Goal: Information Seeking & Learning: Check status

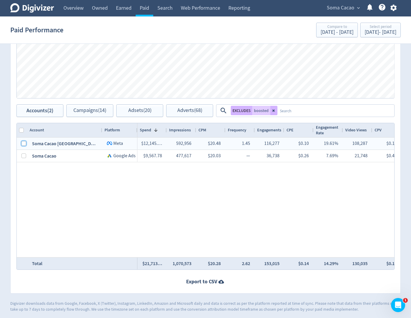
scroll to position [0, 340]
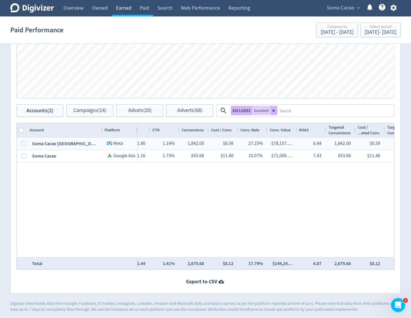
click at [126, 6] on link "Earned" at bounding box center [124, 8] width 24 height 16
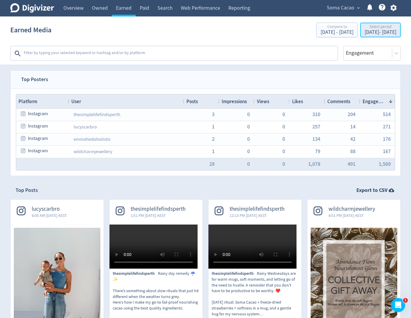
click at [365, 27] on div "Select period" at bounding box center [381, 27] width 32 height 5
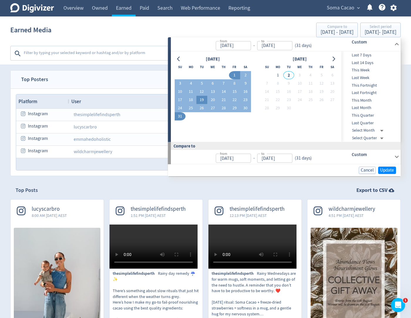
click at [202, 100] on button "19" at bounding box center [202, 100] width 11 height 8
type input "[DATE]"
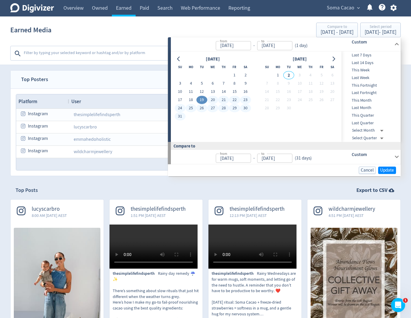
click at [183, 117] on button "31" at bounding box center [180, 116] width 11 height 8
type input "[DATE]"
click at [385, 169] on span "Update" at bounding box center [388, 170] width 14 height 4
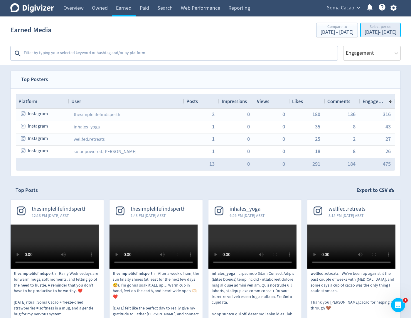
click at [365, 35] on div "[DATE] - [DATE]" at bounding box center [381, 32] width 32 height 5
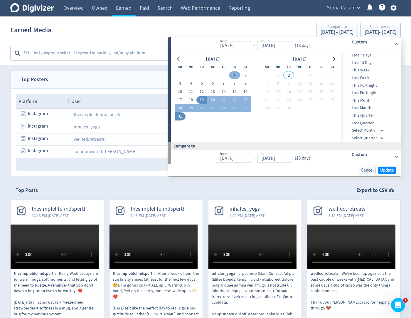
click at [233, 75] on button "1" at bounding box center [234, 75] width 11 height 8
type input "[DATE]"
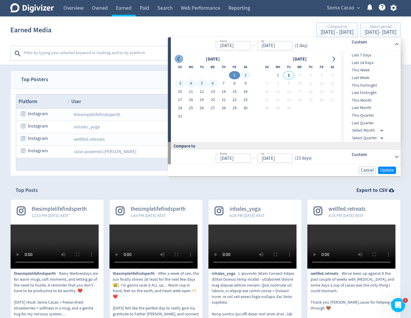
click at [179, 58] on icon "Go to previous month" at bounding box center [179, 58] width 5 height 5
click at [182, 73] on button "1" at bounding box center [180, 75] width 11 height 8
type input "[DATE]"
click at [335, 60] on icon "Go to next month" at bounding box center [333, 58] width 5 height 5
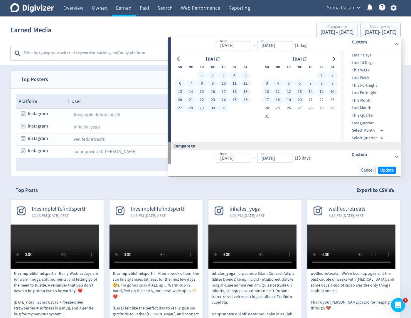
click at [264, 120] on td "31" at bounding box center [267, 116] width 11 height 8
click at [268, 117] on button "31" at bounding box center [267, 116] width 11 height 8
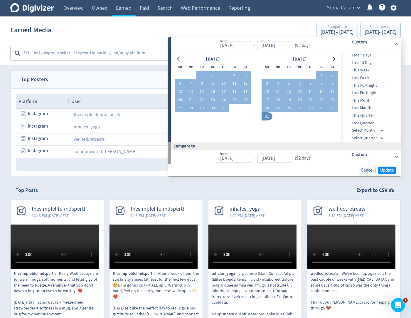
type input "[DATE]"
click at [388, 170] on span "Update" at bounding box center [388, 170] width 14 height 4
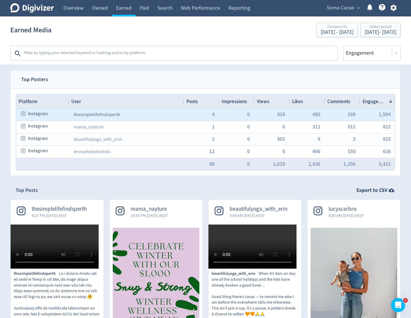
click at [116, 114] on link "thesimplelifefindsperth" at bounding box center [97, 115] width 47 height 6
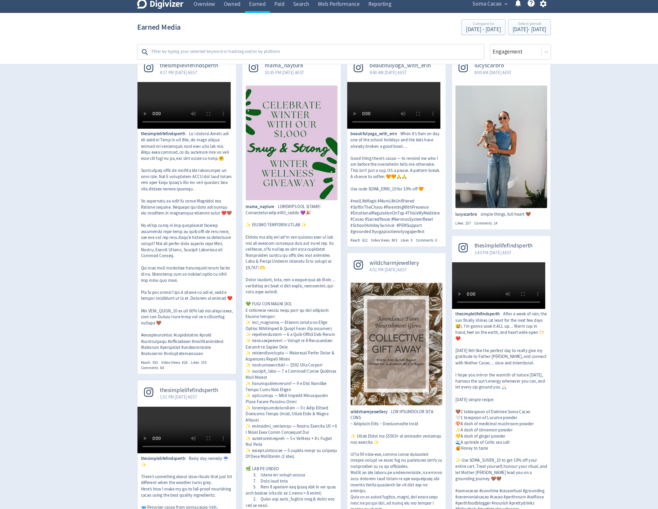
scroll to position [136, 0]
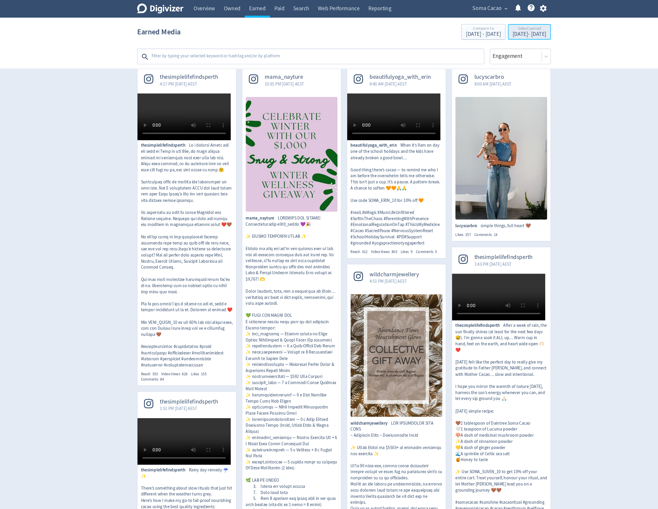
click at [411, 29] on div "Select period" at bounding box center [504, 27] width 32 height 5
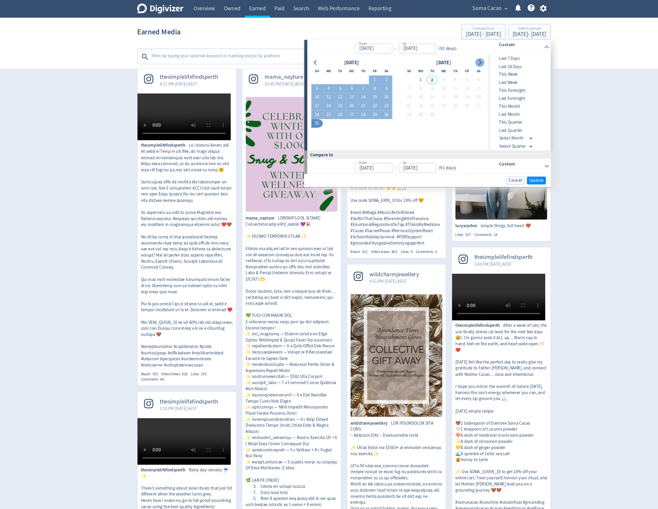
click at [411, 58] on icon "Go to next month" at bounding box center [457, 59] width 3 height 5
click at [301, 54] on div "[DATE] Su Mo Tu We Th Fr Sa 1 2 3 4 5 6 7 8 9 10 11 12 13 14 15 16 17 18 19 20 …" at bounding box center [379, 96] width 171 height 91
click at [301, 57] on icon "Go to previous month" at bounding box center [302, 59] width 5 height 5
click at [359, 107] on button "29" at bounding box center [358, 108] width 11 height 8
type input "[DATE]"
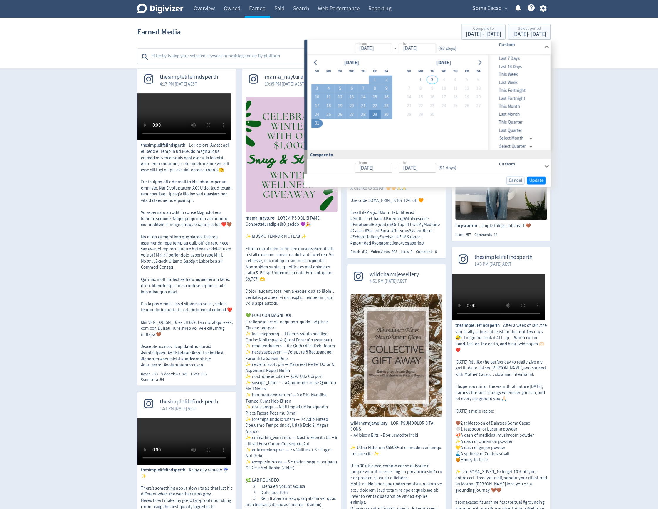
type input "[DATE]"
click at [325, 100] on button "19" at bounding box center [325, 100] width 11 height 8
type input "[DATE]"
click at [304, 116] on button "31" at bounding box center [303, 116] width 11 height 8
type input "[DATE]"
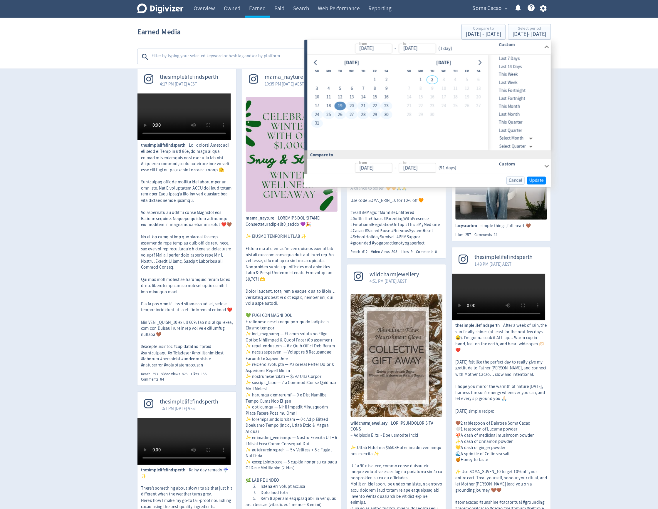
type input "[DATE]"
click at [411, 169] on span "Update" at bounding box center [511, 170] width 14 height 4
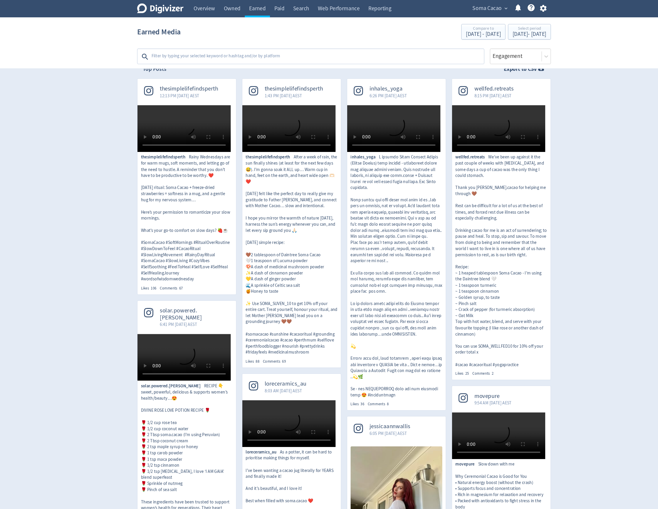
scroll to position [120, 0]
